Goal: Book appointment/travel/reservation

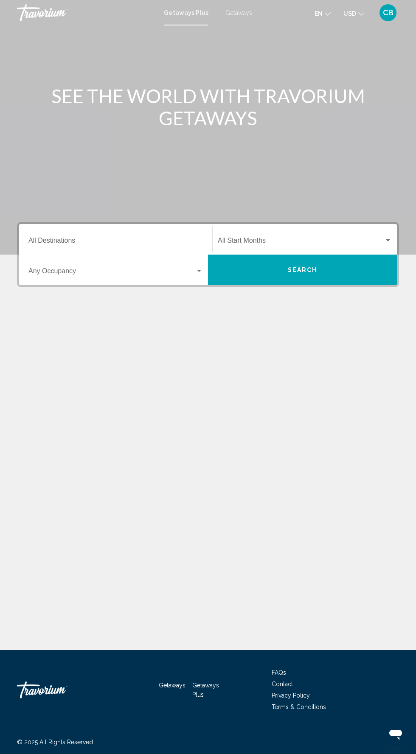
click at [81, 238] on input "Destination All Destinations" at bounding box center [115, 242] width 174 height 8
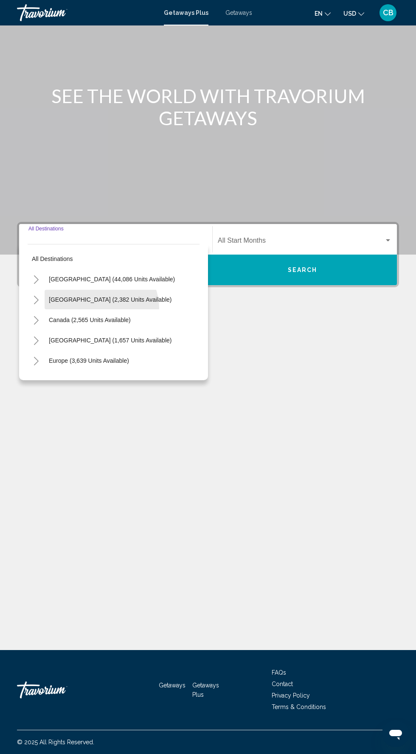
scroll to position [54, 0]
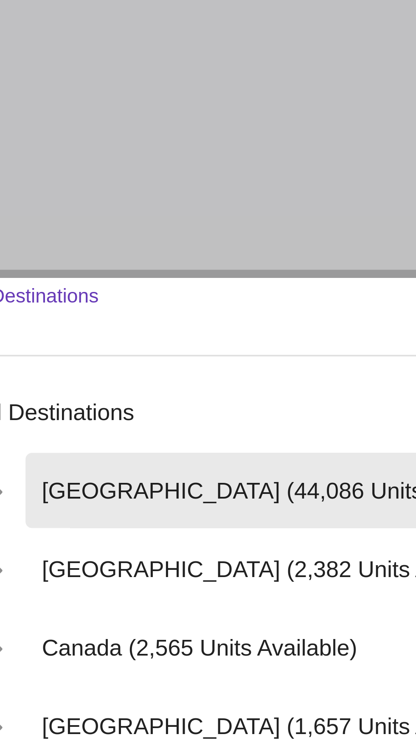
click at [76, 276] on span "United States (44,086 units available)" at bounding box center [112, 279] width 126 height 7
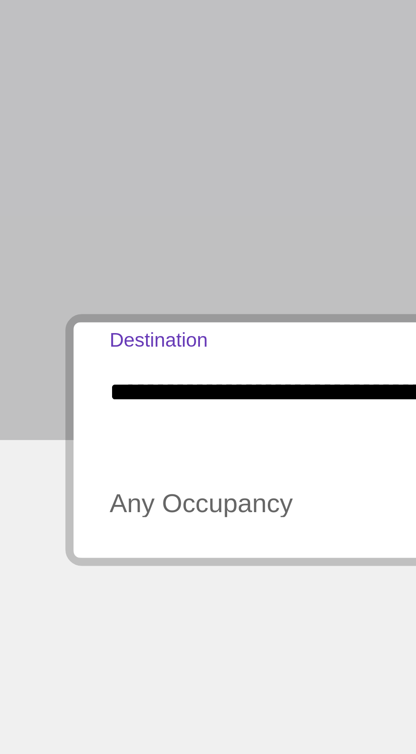
click at [70, 238] on input "**********" at bounding box center [115, 242] width 174 height 8
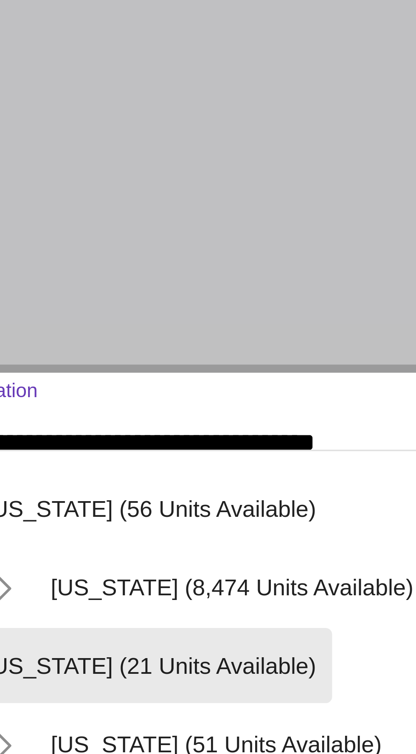
scroll to position [120, 0]
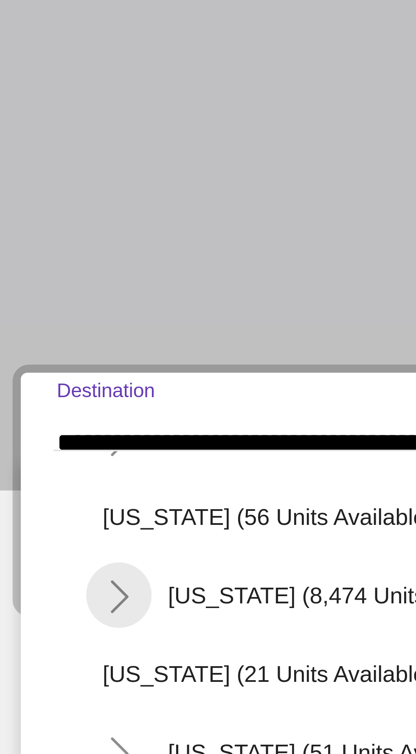
click at [43, 278] on icon "Toggle Florida (8,474 units available)" at bounding box center [45, 282] width 6 height 8
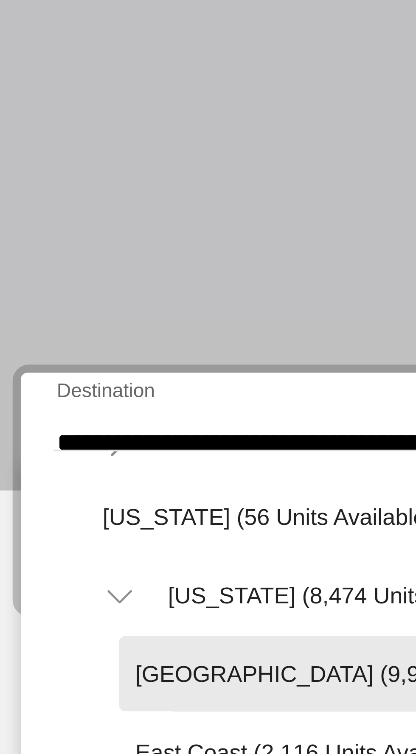
click at [87, 299] on span "[GEOGRAPHIC_DATA] (9,930 units available)" at bounding box center [110, 302] width 123 height 7
type input "**********"
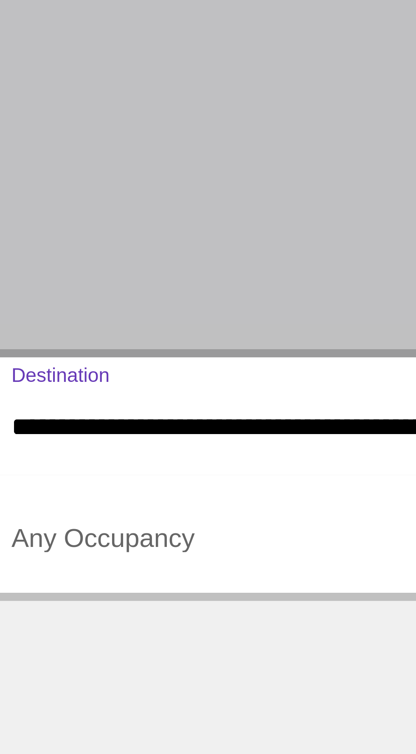
scroll to position [54, 0]
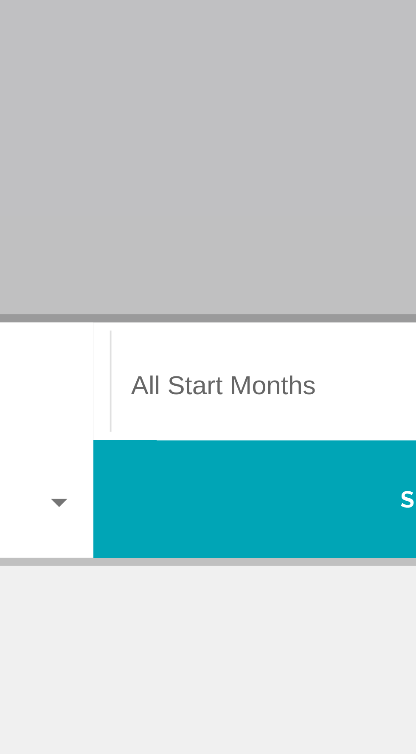
click at [260, 238] on span "Search widget" at bounding box center [301, 242] width 166 height 8
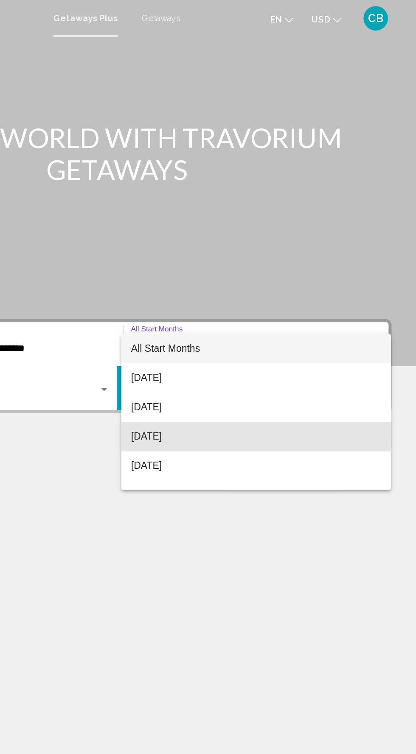
scroll to position [0, 0]
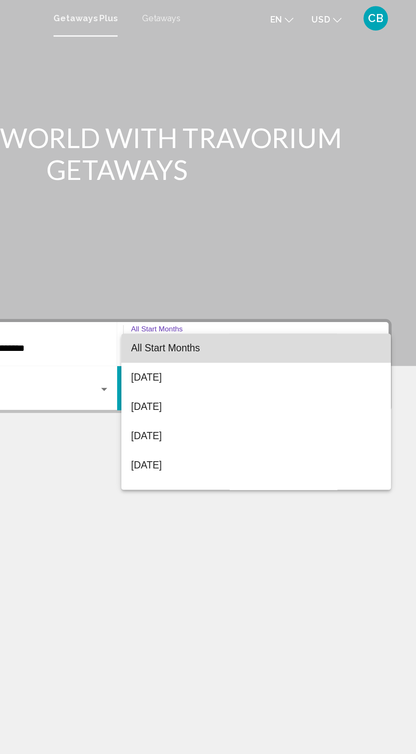
click at [387, 244] on span "All Start Months" at bounding box center [305, 242] width 174 height 20
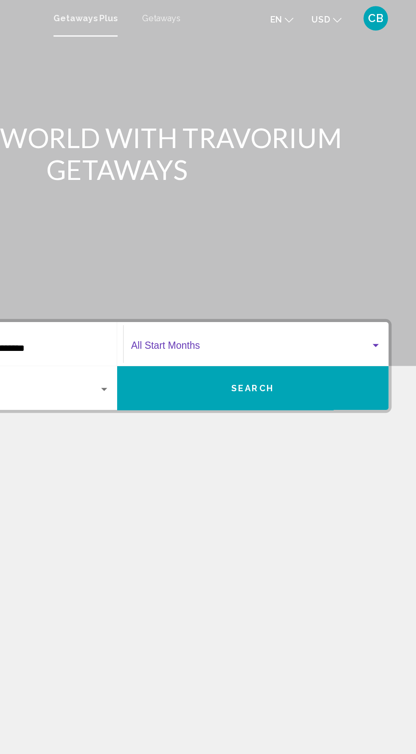
click at [388, 240] on div "Search widget" at bounding box center [388, 240] width 4 height 2
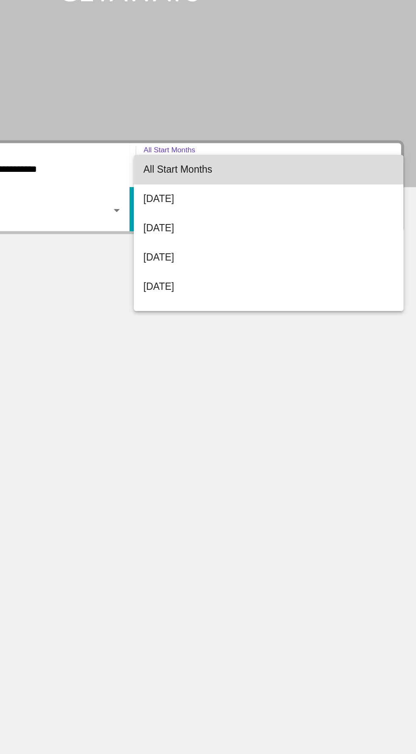
click at [395, 242] on mat-option "All Start Months" at bounding box center [304, 242] width 187 height 20
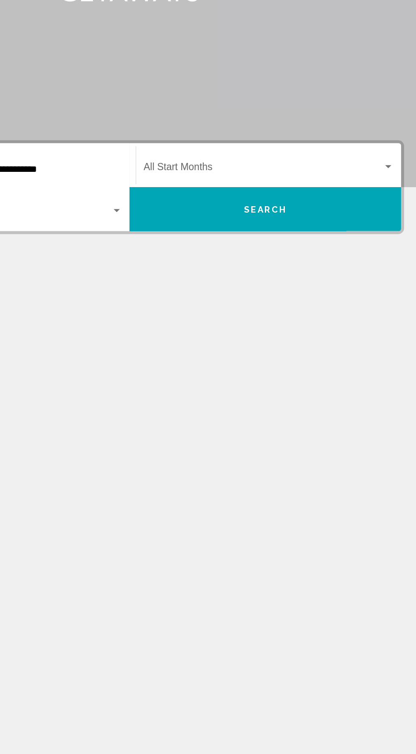
click at [387, 239] on div "Search widget" at bounding box center [388, 240] width 4 height 2
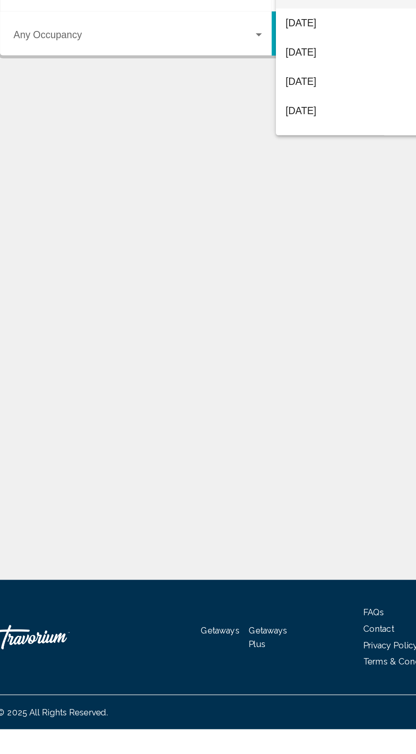
scroll to position [31, 0]
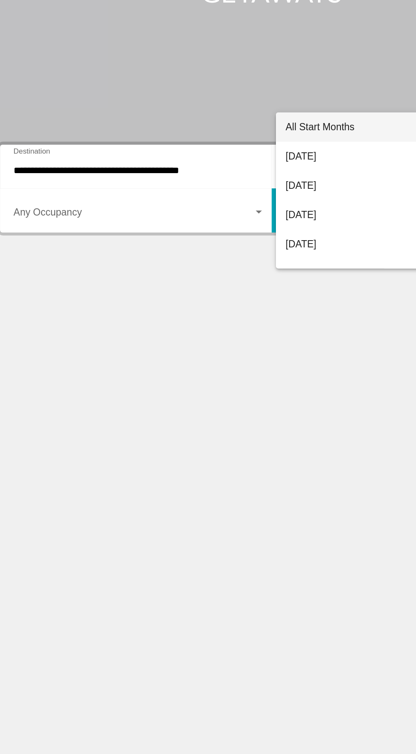
click at [195, 329] on div at bounding box center [208, 377] width 416 height 754
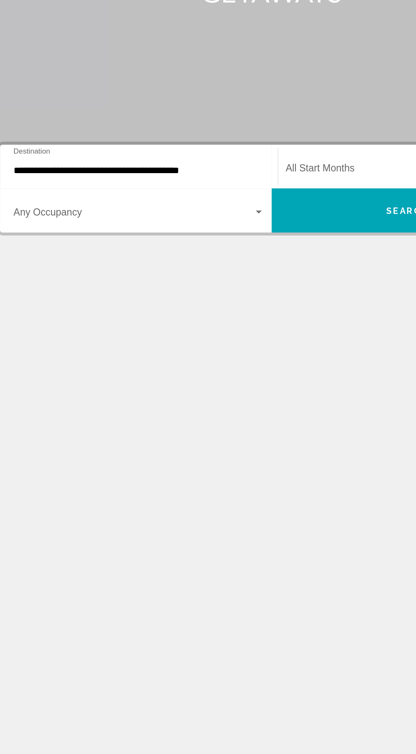
click at [201, 268] on div "Search widget" at bounding box center [199, 271] width 8 height 7
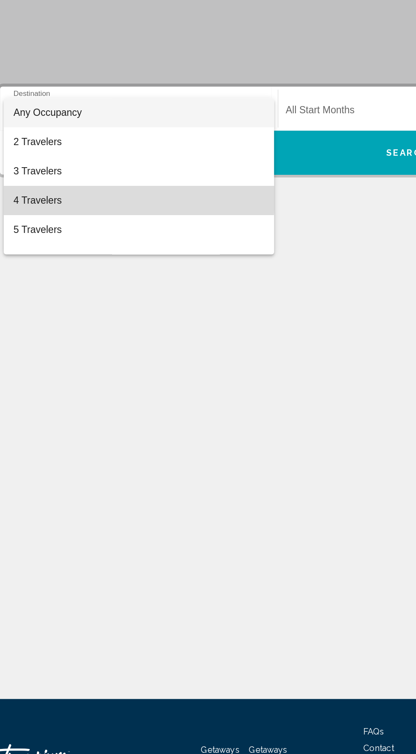
click at [65, 301] on span "4 Travelers" at bounding box center [115, 303] width 174 height 20
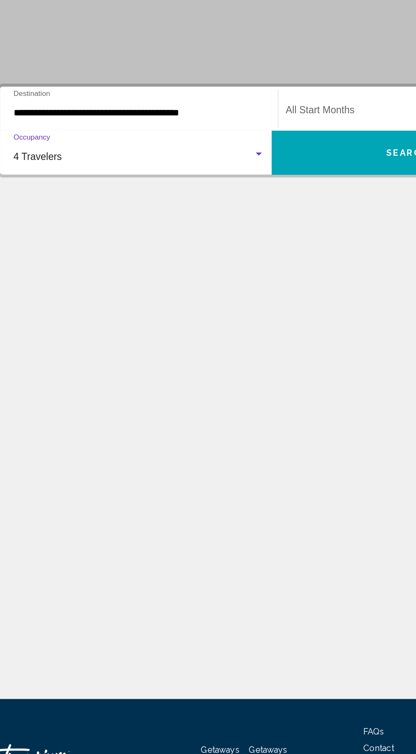
click at [199, 270] on div "Search widget" at bounding box center [199, 271] width 4 height 2
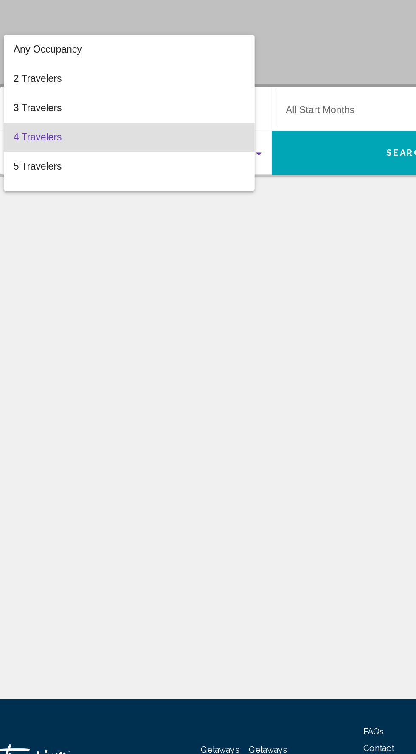
scroll to position [17, 0]
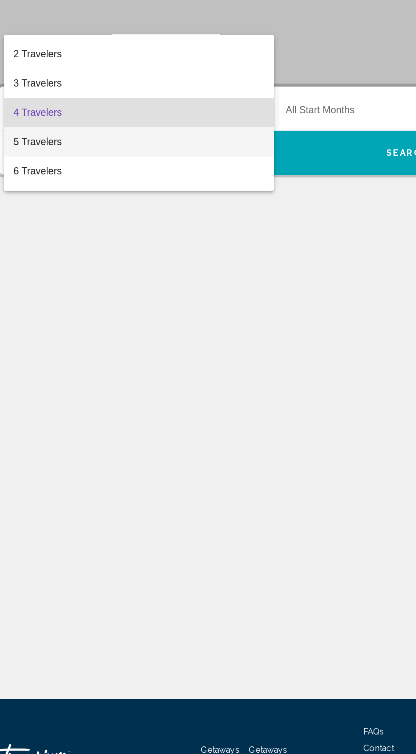
click at [155, 257] on span "5 Travelers" at bounding box center [115, 262] width 174 height 20
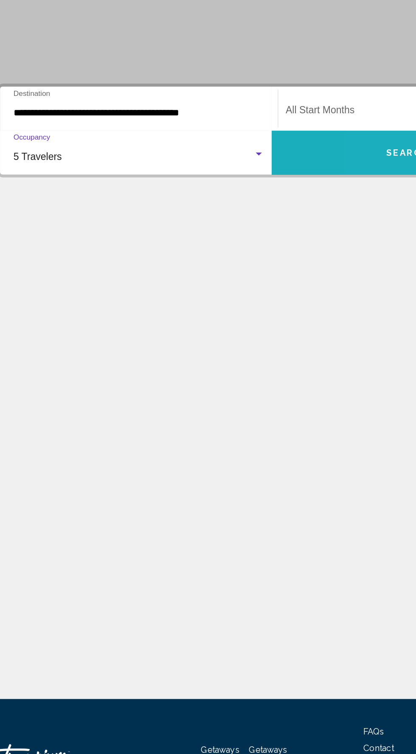
click at [290, 267] on span "Search" at bounding box center [303, 270] width 30 height 7
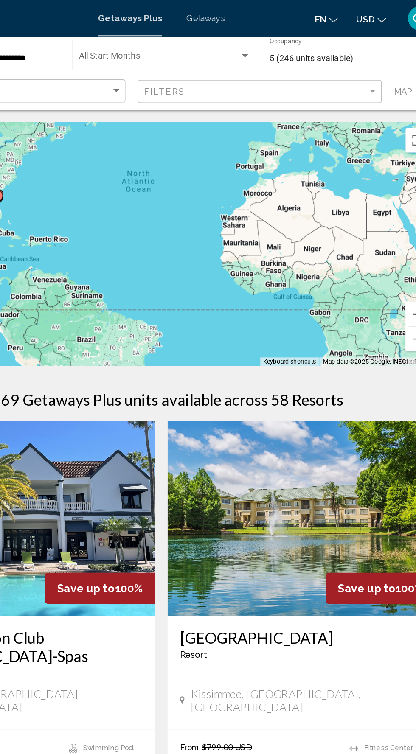
click at [266, 39] on div "Search widget" at bounding box center [266, 39] width 4 height 2
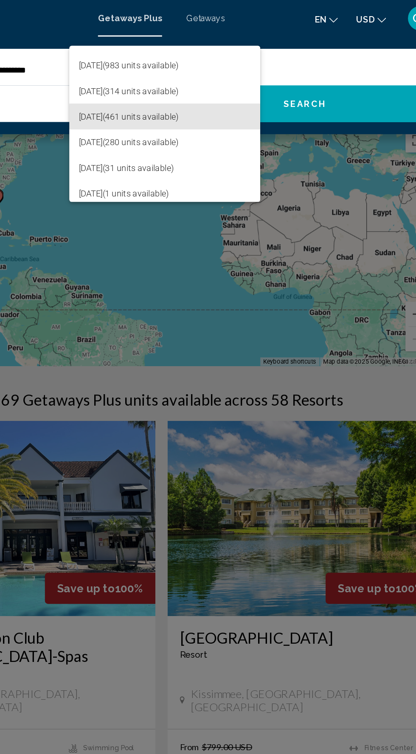
scroll to position [34, 0]
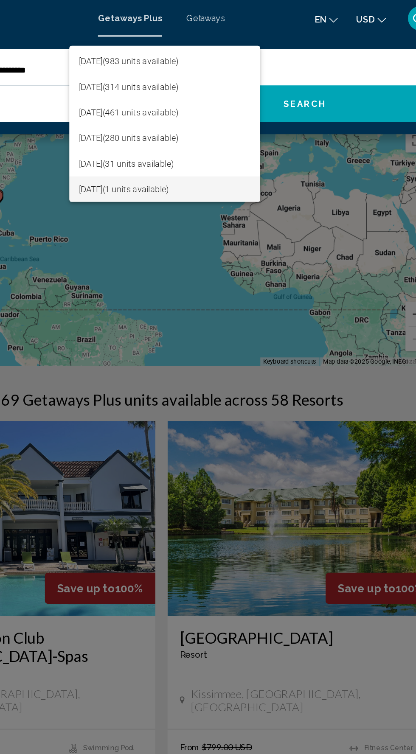
click at [211, 132] on span "February 2026 (1 units available)" at bounding box center [210, 132] width 119 height 18
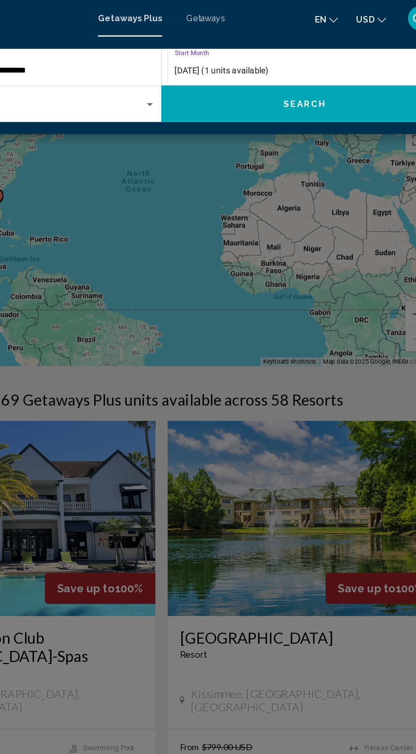
click at [345, 71] on button "Search" at bounding box center [307, 71] width 199 height 25
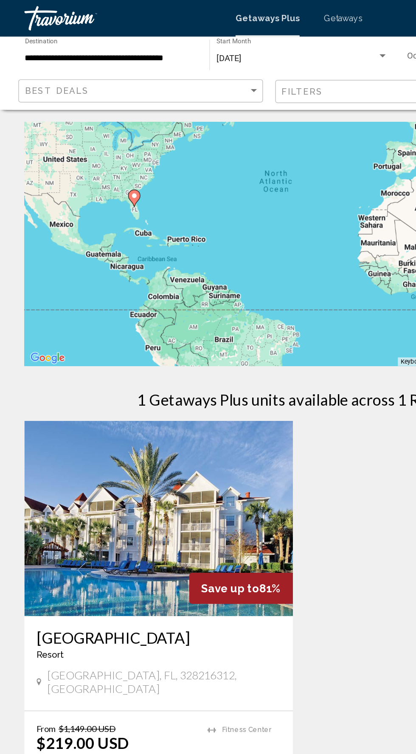
click at [93, 377] on img "Main content" at bounding box center [110, 361] width 187 height 136
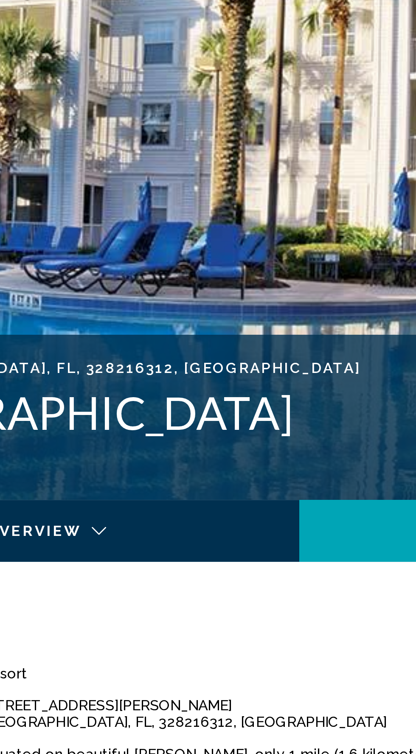
scroll to position [194, 0]
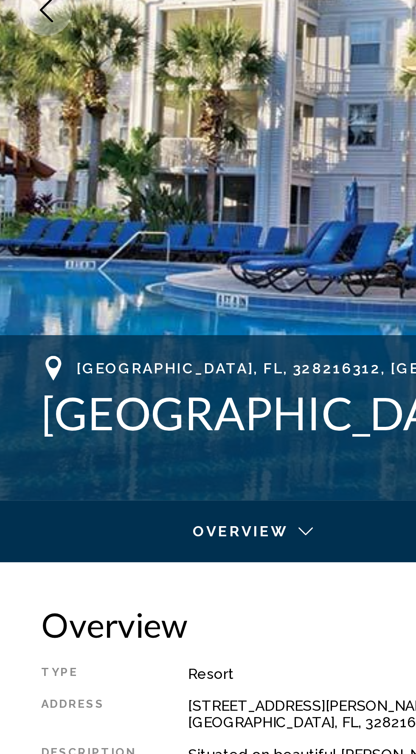
click at [113, 251] on div "Main content" at bounding box center [100, 252] width 189 height 8
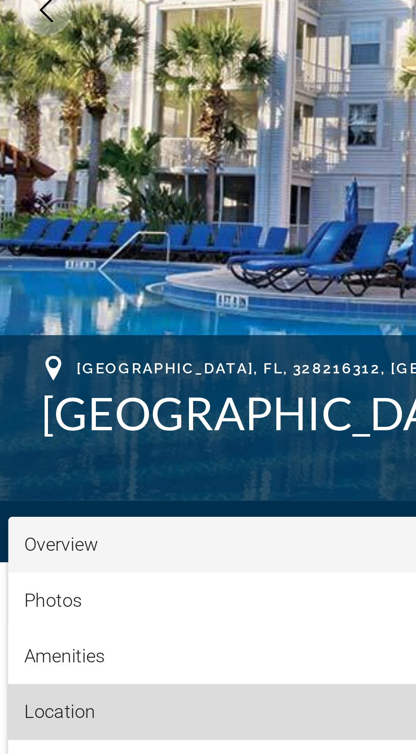
click at [28, 322] on span "Location" at bounding box center [24, 320] width 29 height 9
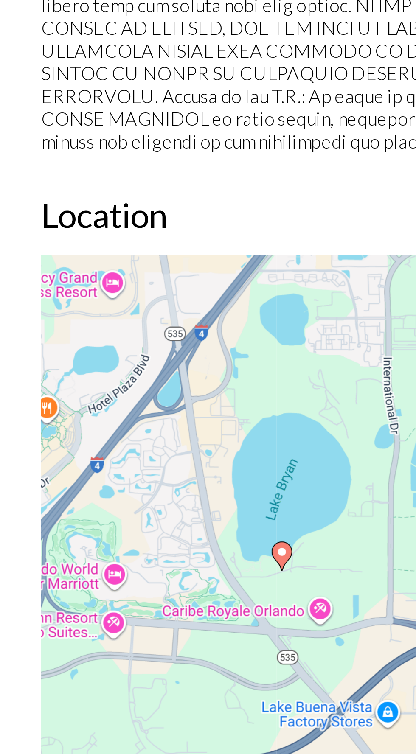
scroll to position [926, 0]
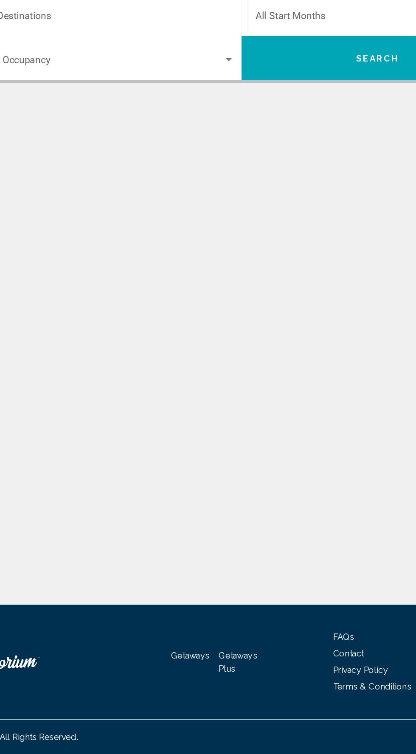
click at [198, 268] on div "Search widget" at bounding box center [199, 271] width 8 height 7
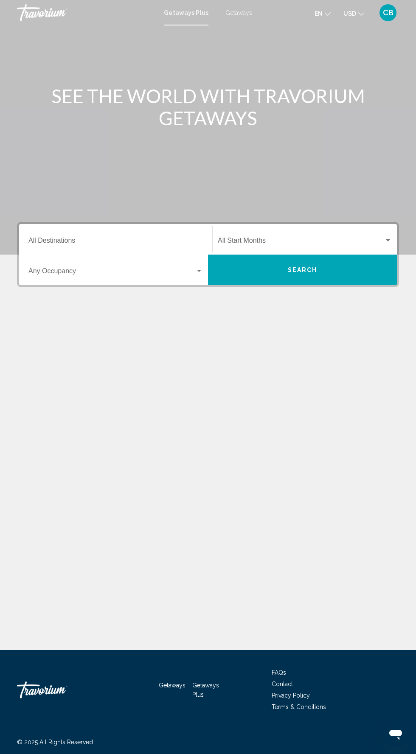
click at [283, 242] on span "Search widget" at bounding box center [301, 242] width 166 height 8
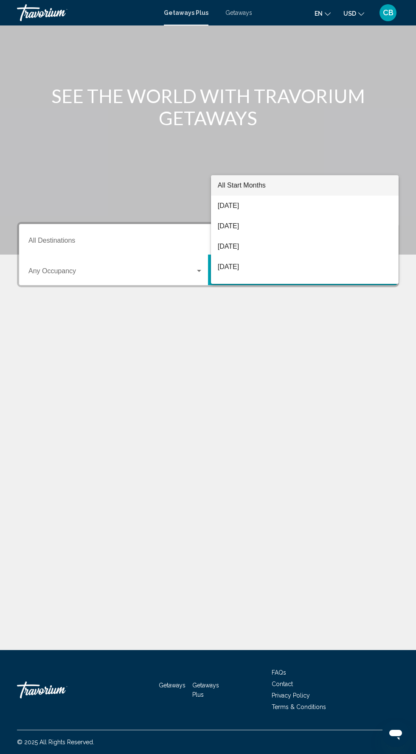
scroll to position [56, 0]
click at [144, 179] on div at bounding box center [208, 377] width 416 height 754
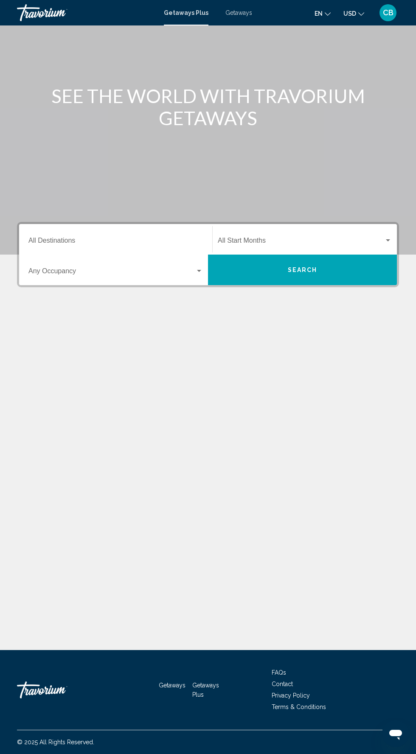
click at [72, 238] on input "Destination All Destinations" at bounding box center [115, 242] width 174 height 8
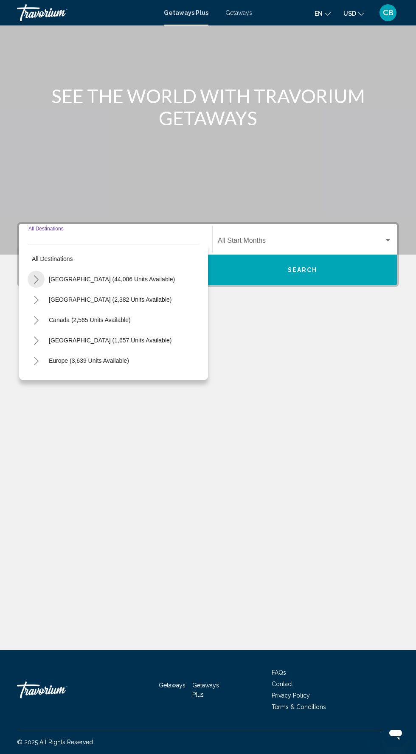
click at [41, 271] on button "Toggle United States (44,086 units available)" at bounding box center [36, 279] width 17 height 17
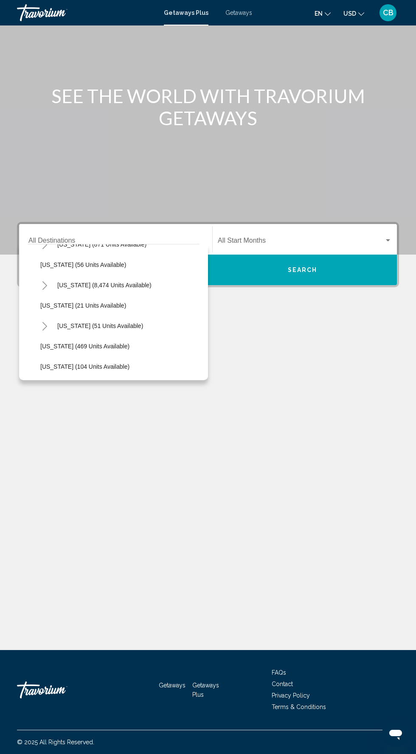
scroll to position [118, 0]
click at [42, 253] on button "[US_STATE] (56 units available)" at bounding box center [83, 263] width 94 height 20
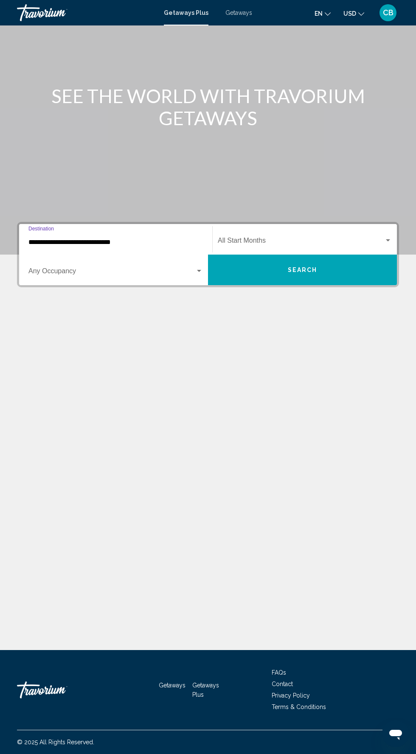
click at [143, 238] on input "**********" at bounding box center [115, 242] width 174 height 8
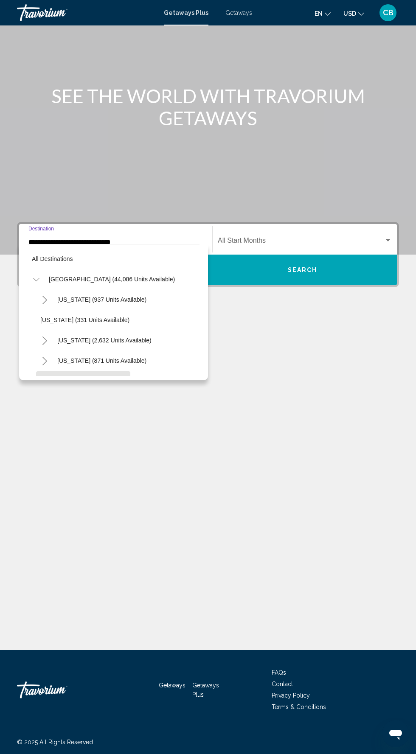
scroll to position [71, 0]
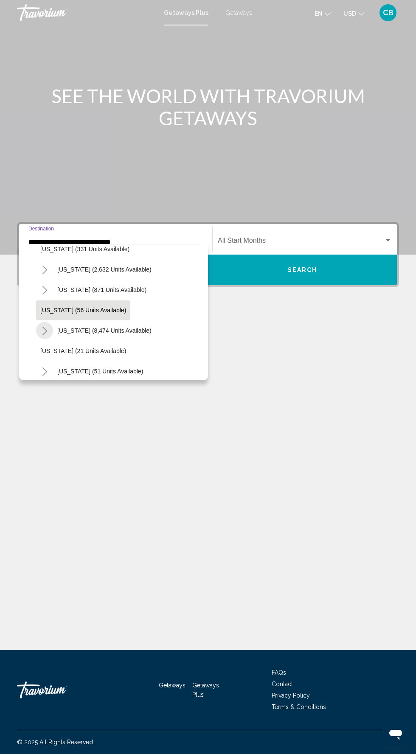
click at [44, 330] on icon "Toggle Florida (8,474 units available)" at bounding box center [45, 331] width 6 height 8
click at [123, 345] on button "[GEOGRAPHIC_DATA] (9,930 units available)" at bounding box center [110, 351] width 131 height 20
type input "**********"
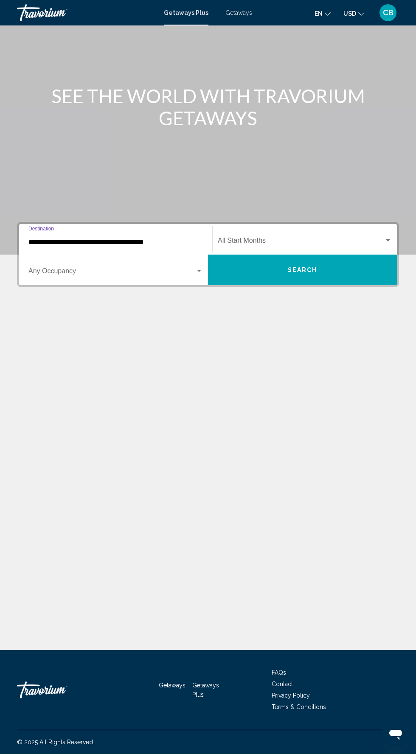
scroll to position [56, 0]
click at [388, 239] on div "Search widget" at bounding box center [388, 240] width 4 height 2
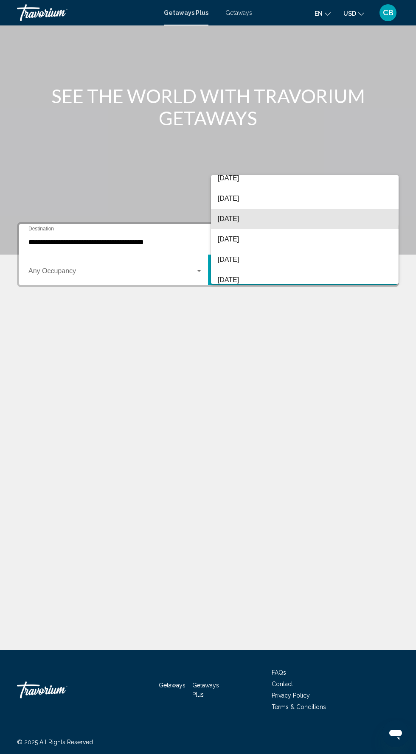
scroll to position [49, 0]
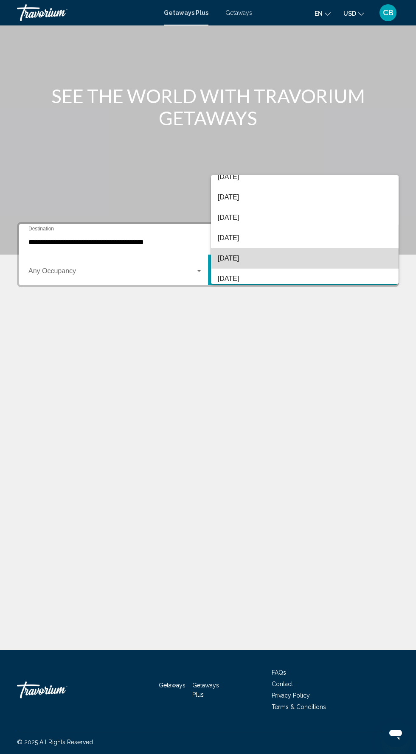
click at [264, 266] on span "[DATE]" at bounding box center [305, 258] width 174 height 20
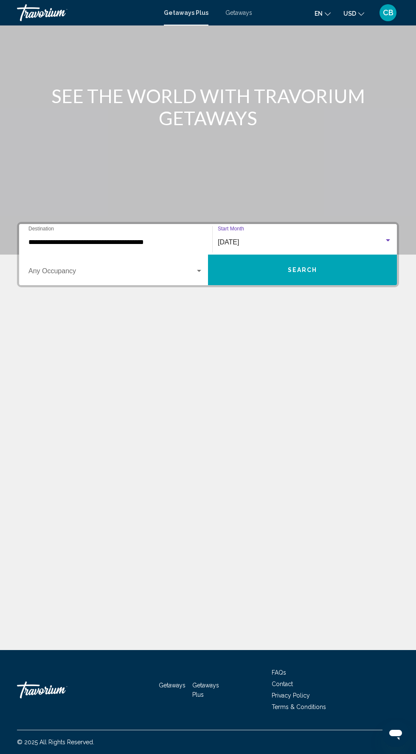
click at [213, 254] on button "Search" at bounding box center [302, 269] width 189 height 31
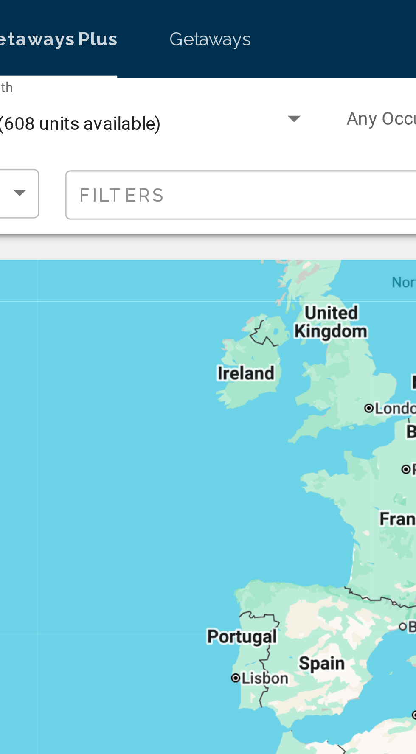
click at [266, 39] on div "Search widget" at bounding box center [266, 39] width 4 height 2
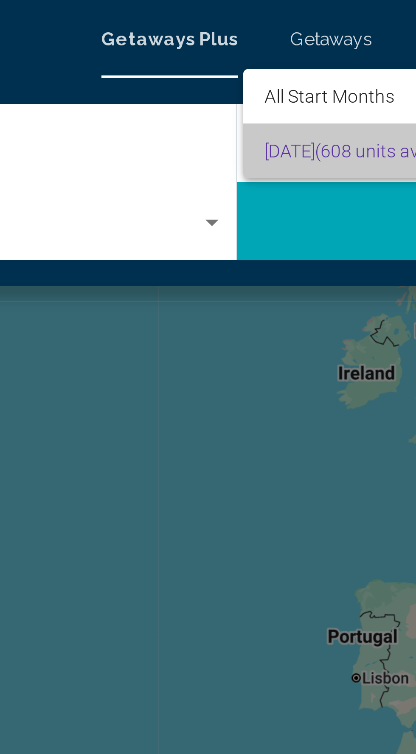
click at [248, 44] on span "[DATE] (608 units available)" at bounding box center [310, 49] width 186 height 18
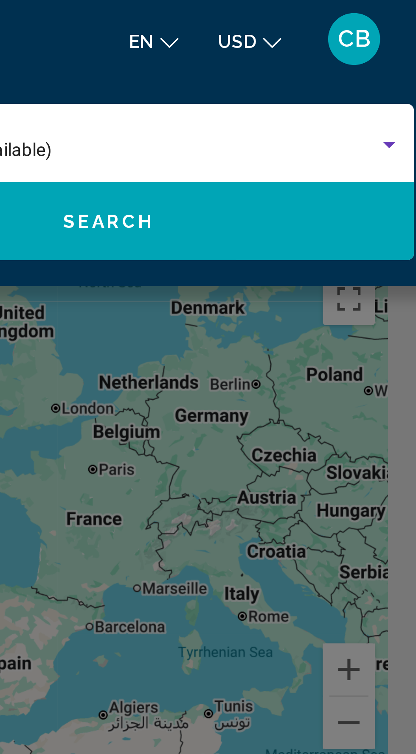
click at [399, 47] on div "Search widget" at bounding box center [399, 47] width 4 height 2
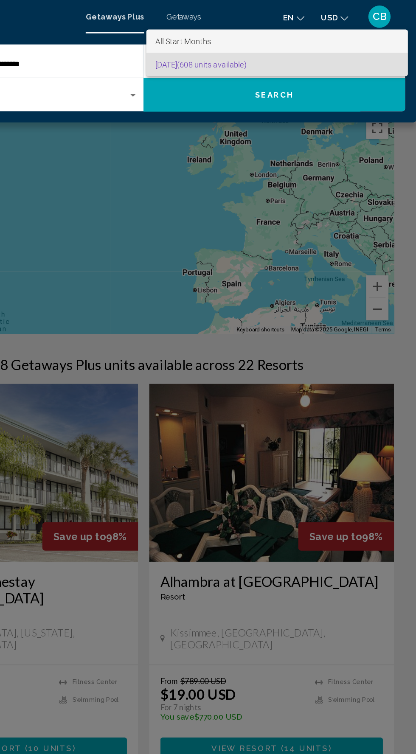
click at [353, 32] on span "All Start Months" at bounding box center [310, 31] width 186 height 18
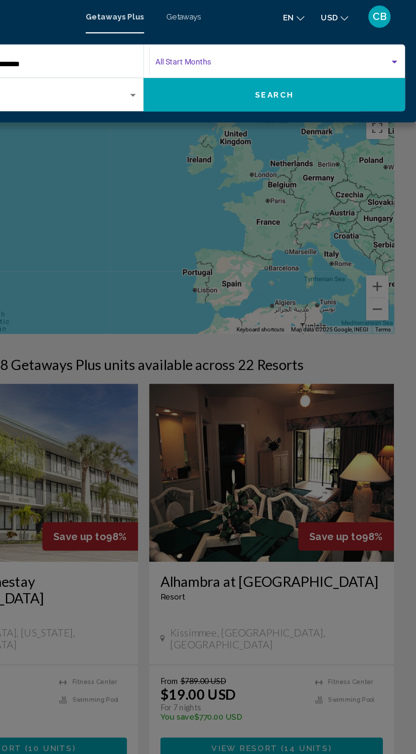
click at [395, 47] on div "Search widget" at bounding box center [399, 47] width 8 height 7
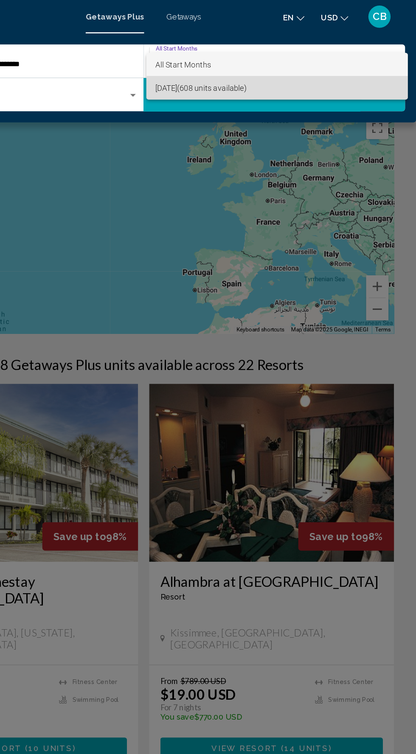
click at [352, 70] on span "[DATE] (608 units available)" at bounding box center [310, 67] width 186 height 18
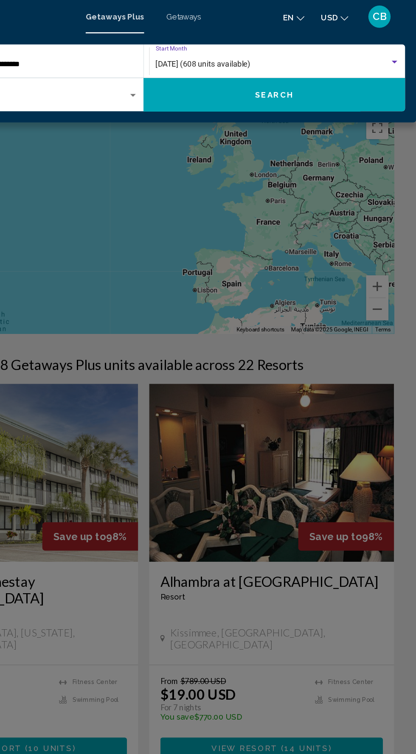
click at [353, 72] on button "Search" at bounding box center [307, 71] width 199 height 25
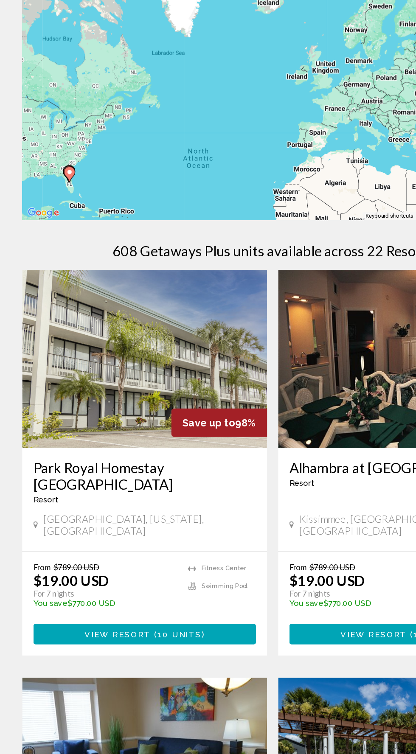
click at [165, 562] on button "View Resort ( 10 units )" at bounding box center [110, 570] width 170 height 16
